Goal: Task Accomplishment & Management: Use online tool/utility

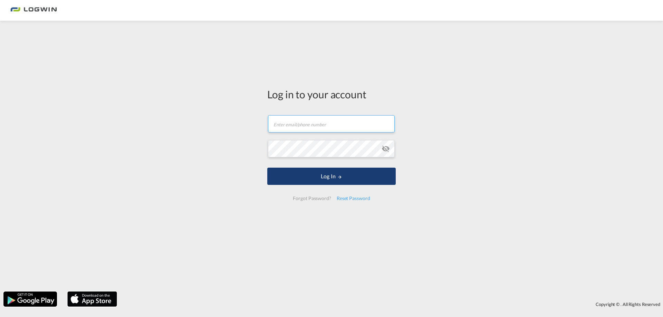
type input "[PERSON_NAME][EMAIL_ADDRESS][DOMAIN_NAME]"
click at [311, 173] on button "Log In" at bounding box center [331, 176] width 128 height 17
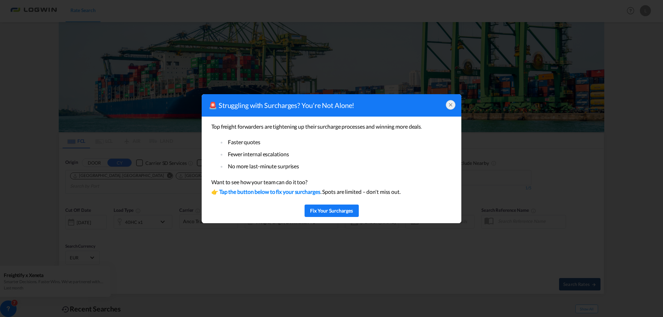
click at [451, 104] on icon at bounding box center [450, 105] width 3 height 3
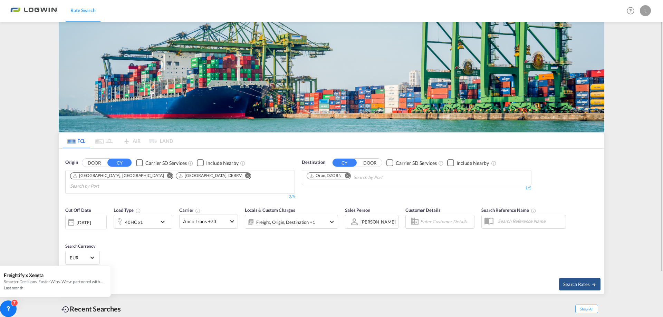
click at [245, 174] on md-icon "Remove" at bounding box center [247, 175] width 5 height 5
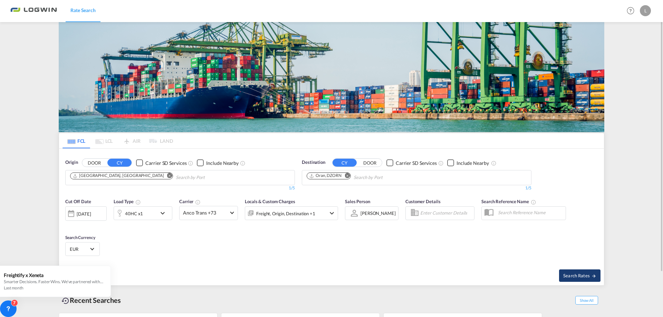
click at [580, 276] on span "Search Rates" at bounding box center [579, 276] width 33 height 6
type input "DEHAM to [GEOGRAPHIC_DATA] / [DATE]"
